Goal: Information Seeking & Learning: Check status

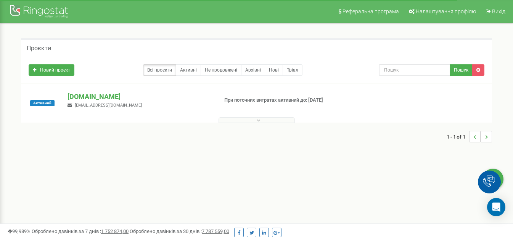
click at [230, 121] on button at bounding box center [257, 120] width 76 height 6
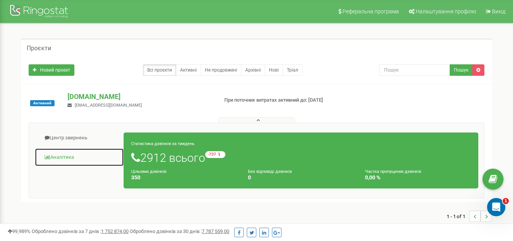
click at [60, 154] on link "Аналiтика" at bounding box center [79, 157] width 89 height 19
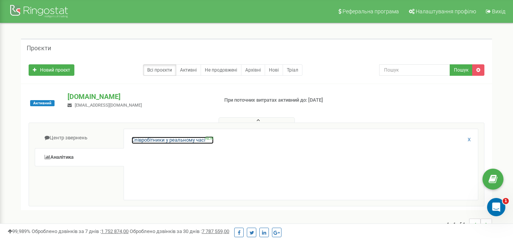
click at [193, 137] on link "Співробітники у реальному часі NEW" at bounding box center [173, 140] width 82 height 7
click at [164, 140] on link "Співробітники у реальному часі NEW" at bounding box center [173, 140] width 82 height 7
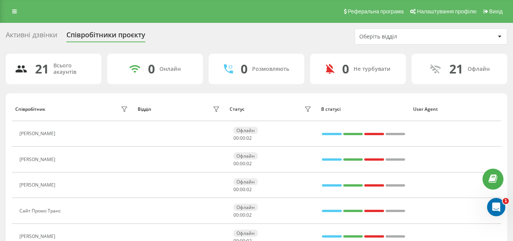
click at [21, 32] on div "Активні дзвінки" at bounding box center [32, 37] width 52 height 12
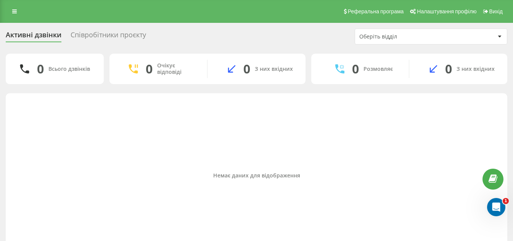
click at [109, 40] on div "Співробітники проєкту" at bounding box center [109, 37] width 76 height 12
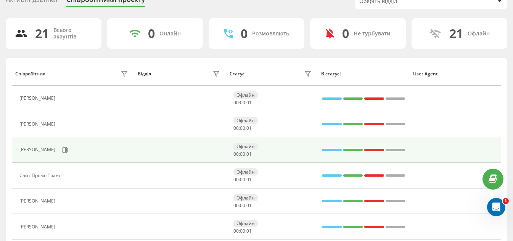
scroll to position [114, 0]
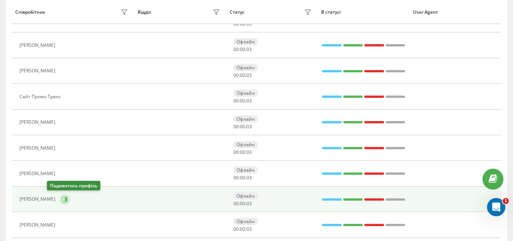
click at [62, 201] on icon at bounding box center [65, 200] width 6 height 6
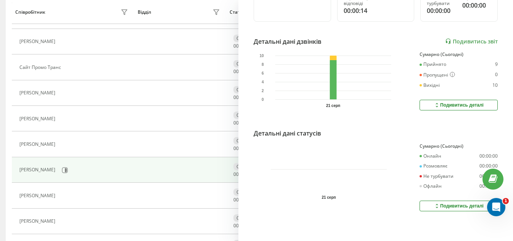
scroll to position [153, 0]
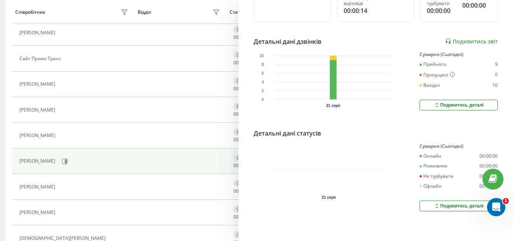
click at [436, 203] on div "Подивитись деталі" at bounding box center [459, 206] width 50 height 6
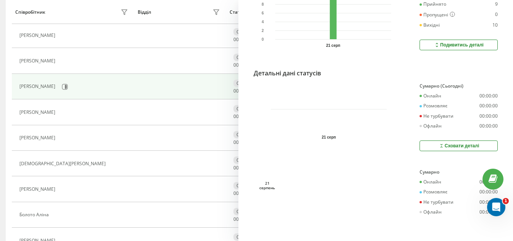
scroll to position [229, 0]
drag, startPoint x: 345, startPoint y: 159, endPoint x: 327, endPoint y: 156, distance: 18.5
click at [327, 156] on div "Юлія Кулік +380635904930 Зведена статистика Сьогодні Всього дзвінків 19 Прийнят…" at bounding box center [375, 120] width 275 height 241
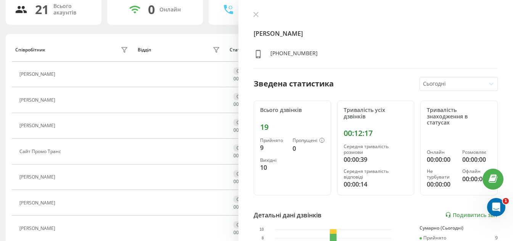
scroll to position [0, 0]
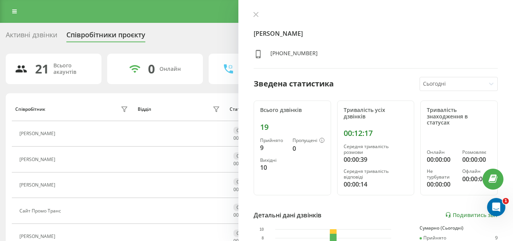
drag, startPoint x: 258, startPoint y: 17, endPoint x: 253, endPoint y: 16, distance: 5.2
click at [256, 17] on button at bounding box center [256, 14] width 10 height 7
